Goal: Obtain resource: Download file/media

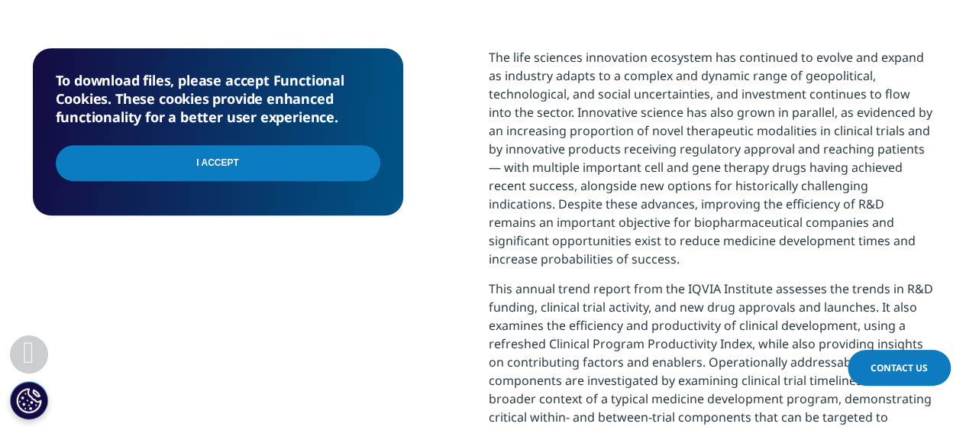
scroll to position [646, 0]
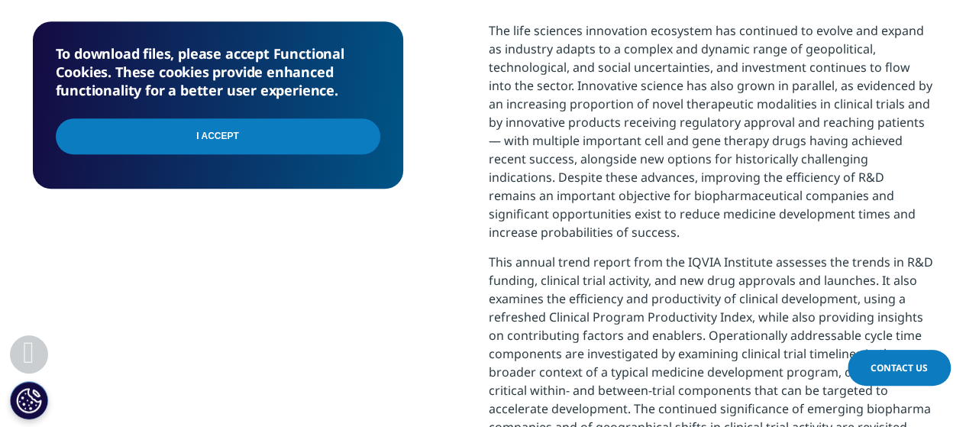
click at [247, 150] on input "I Accept" at bounding box center [218, 136] width 325 height 36
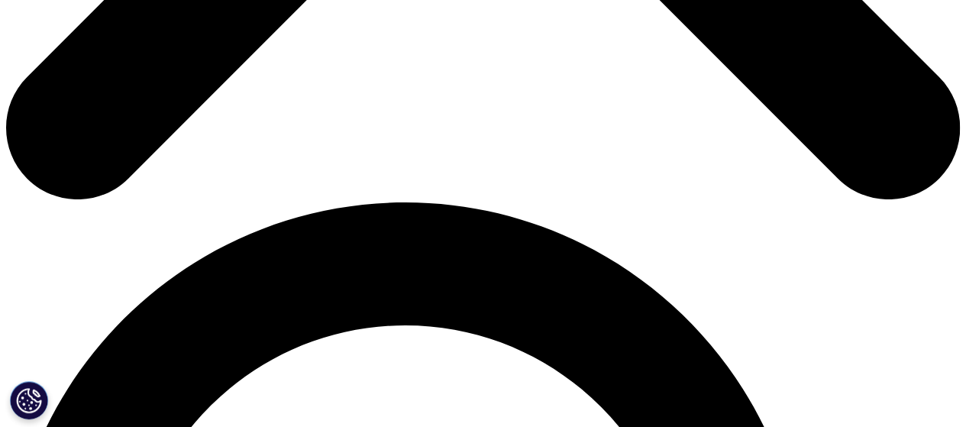
scroll to position [771, 0]
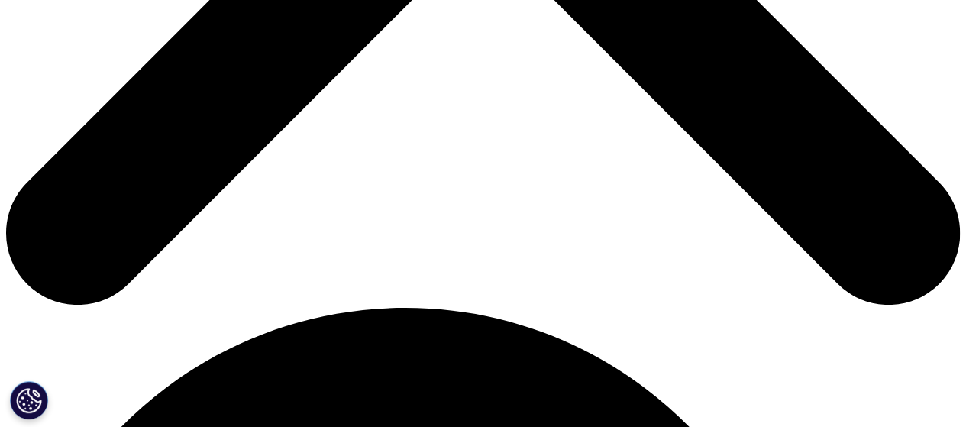
scroll to position [672, 0]
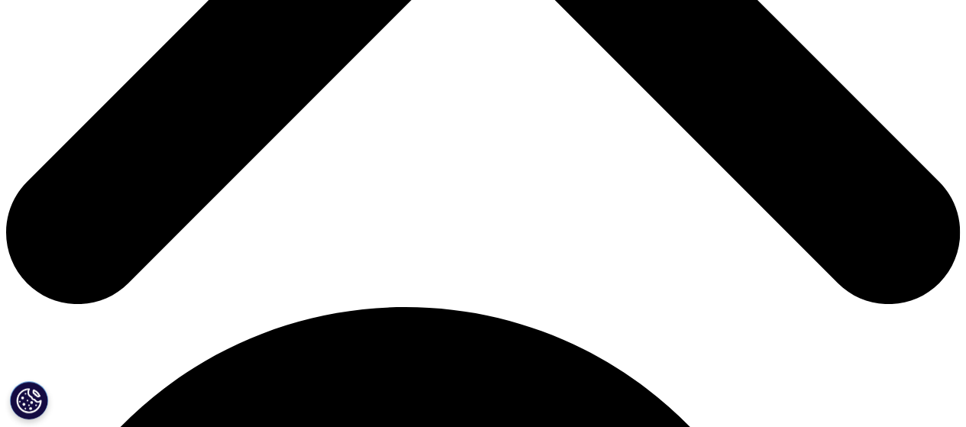
type input "[PERSON_NAME]"
type input "Rathod"
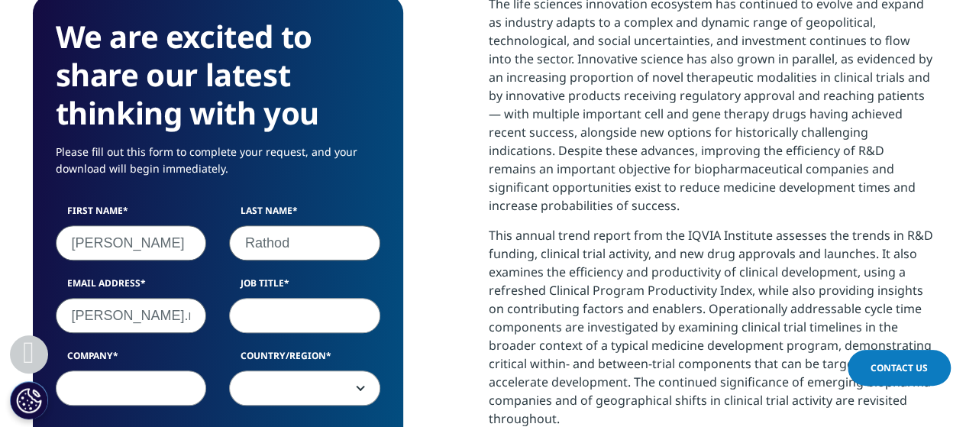
type input "jayraj.rathod"
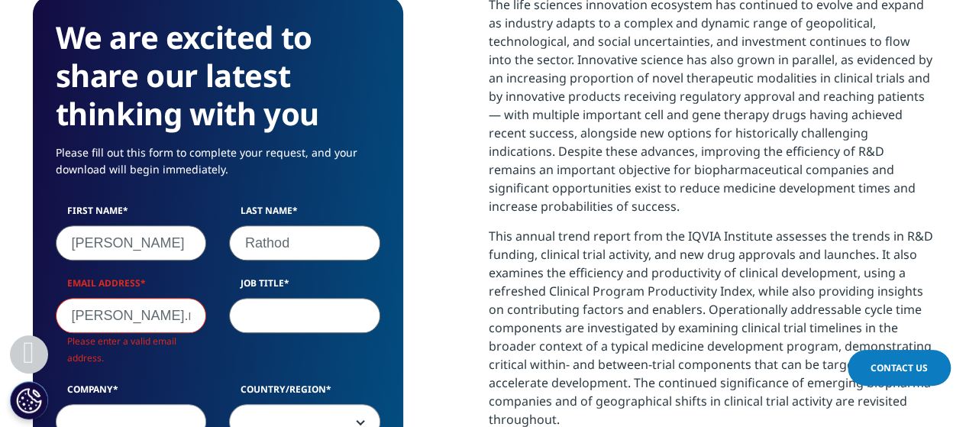
click at [296, 321] on input "Job Title" at bounding box center [304, 315] width 151 height 35
type input "a"
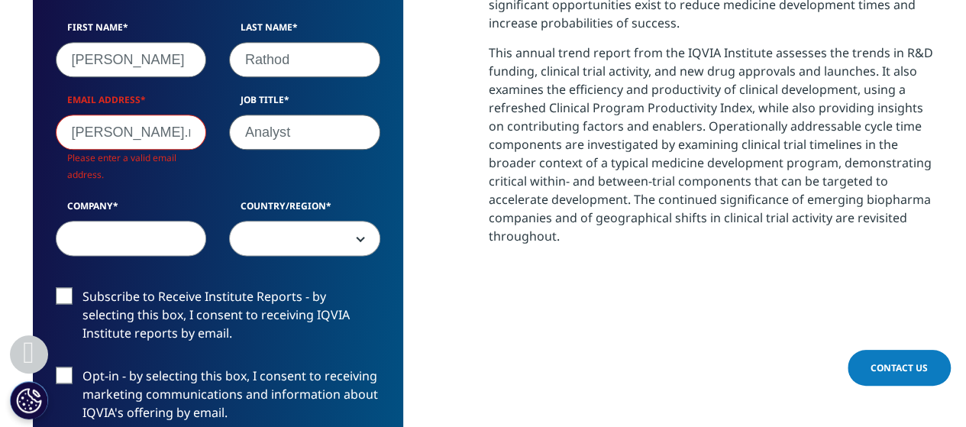
scroll to position [865, 0]
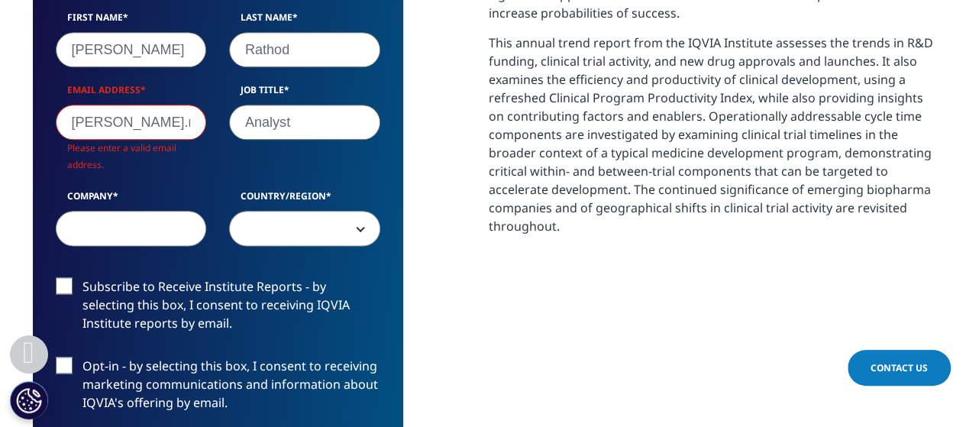
type input "Analyst"
click at [157, 129] on input "jayraj.rathod" at bounding box center [131, 122] width 151 height 35
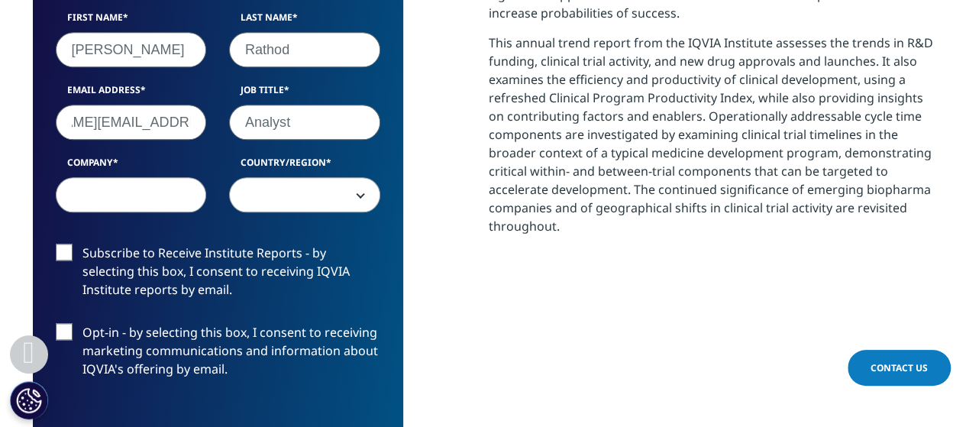
scroll to position [0, 0]
drag, startPoint x: 186, startPoint y: 121, endPoint x: 0, endPoint y: 122, distance: 186.3
click at [0, 122] on section "We are excited to share our latest thinking with you Please fill out this form …" at bounding box center [483, 223] width 966 height 981
type input "jayraj.rathod@avivainvestors.com"
click at [123, 198] on input "Company" at bounding box center [131, 194] width 151 height 35
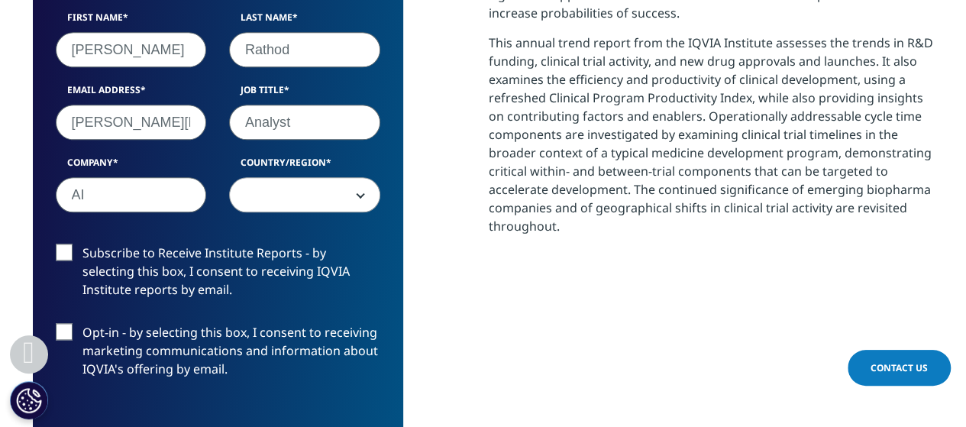
type input "AI"
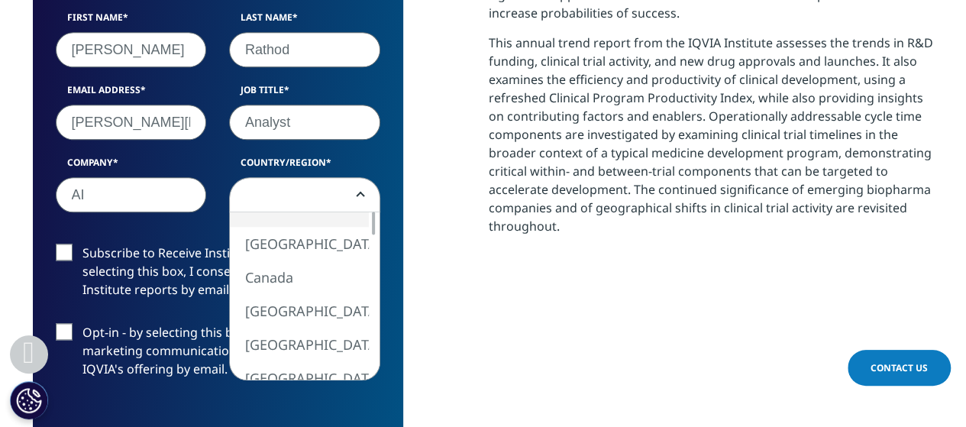
click at [271, 186] on span at bounding box center [305, 195] width 150 height 35
select select "[GEOGRAPHIC_DATA]"
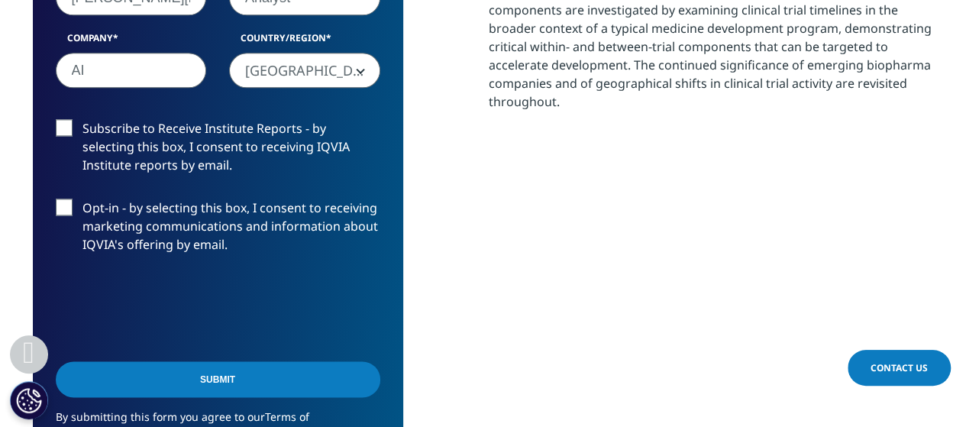
scroll to position [972, 0]
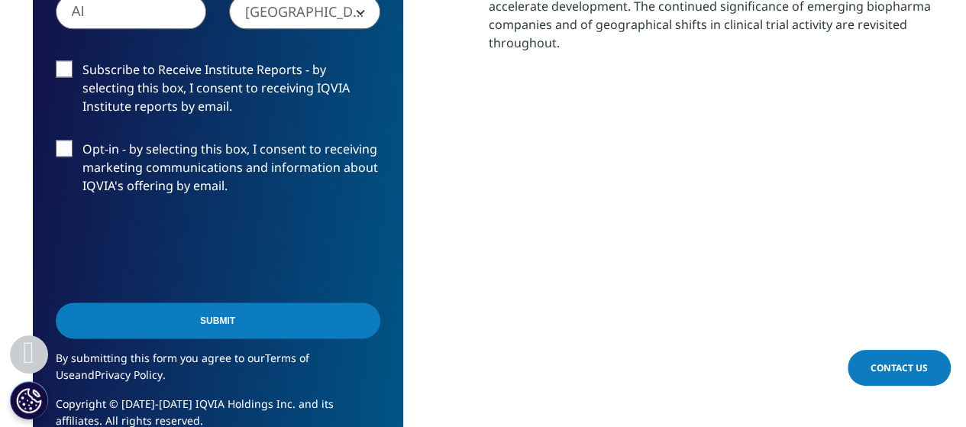
click at [278, 318] on input "Submit" at bounding box center [218, 320] width 325 height 36
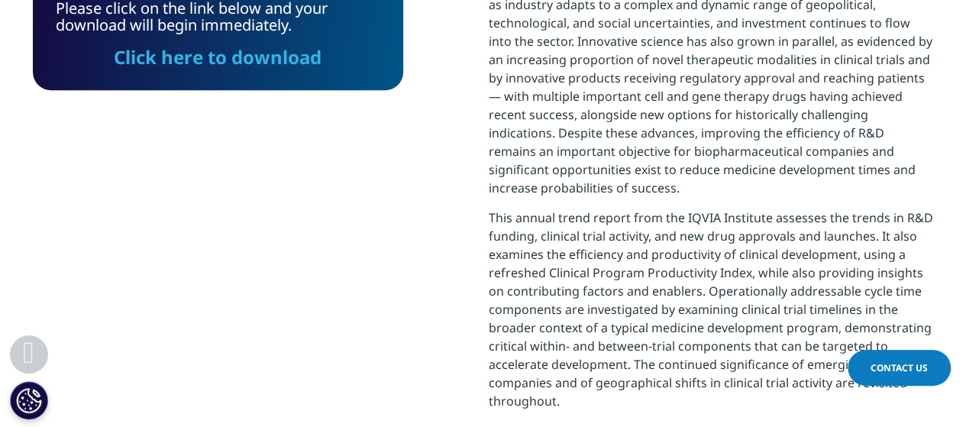
scroll to position [465, 0]
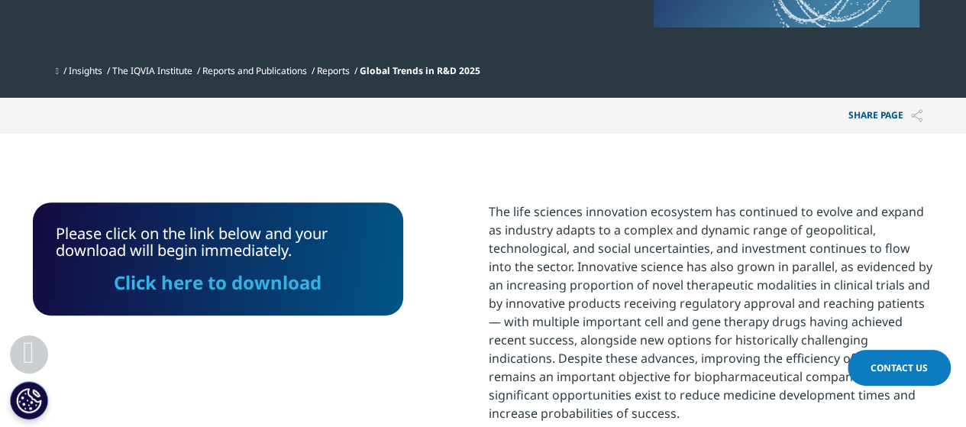
click at [257, 278] on link "Click here to download" at bounding box center [218, 282] width 208 height 25
